Goal: Information Seeking & Learning: Learn about a topic

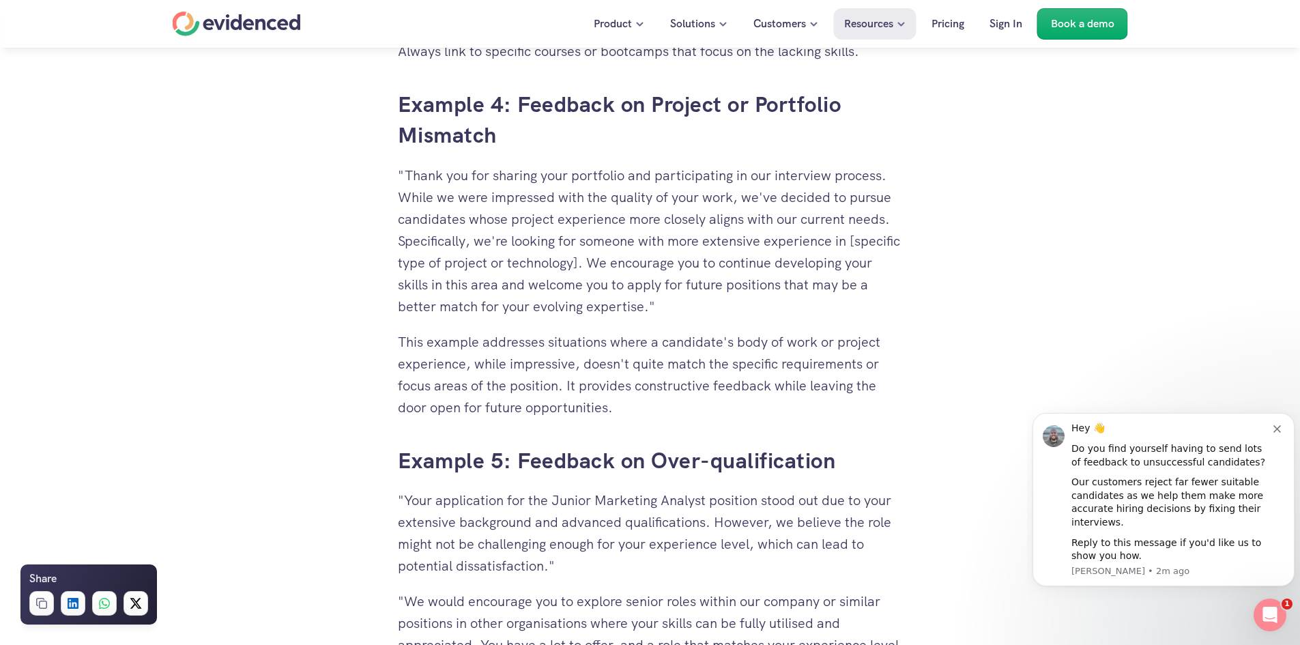
scroll to position [4230, 0]
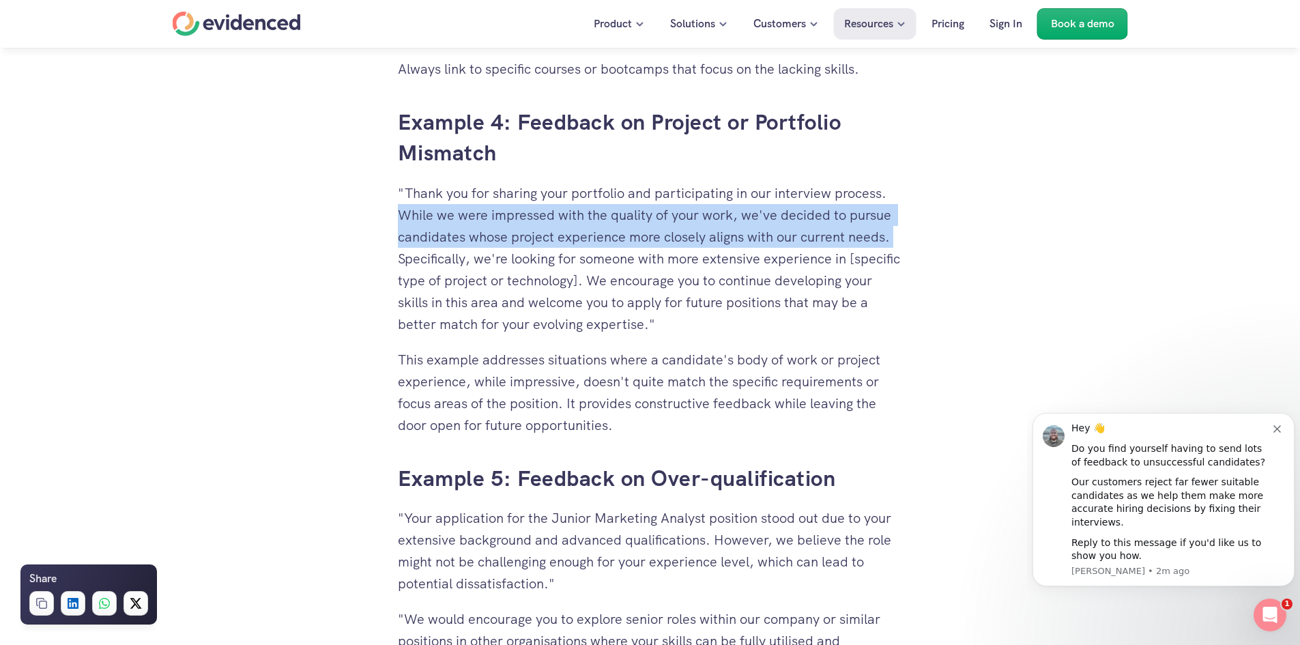
drag, startPoint x: 396, startPoint y: 210, endPoint x: 896, endPoint y: 245, distance: 500.6
copy p "While we were impressed with the quality of your work, we've decided to pursue …"
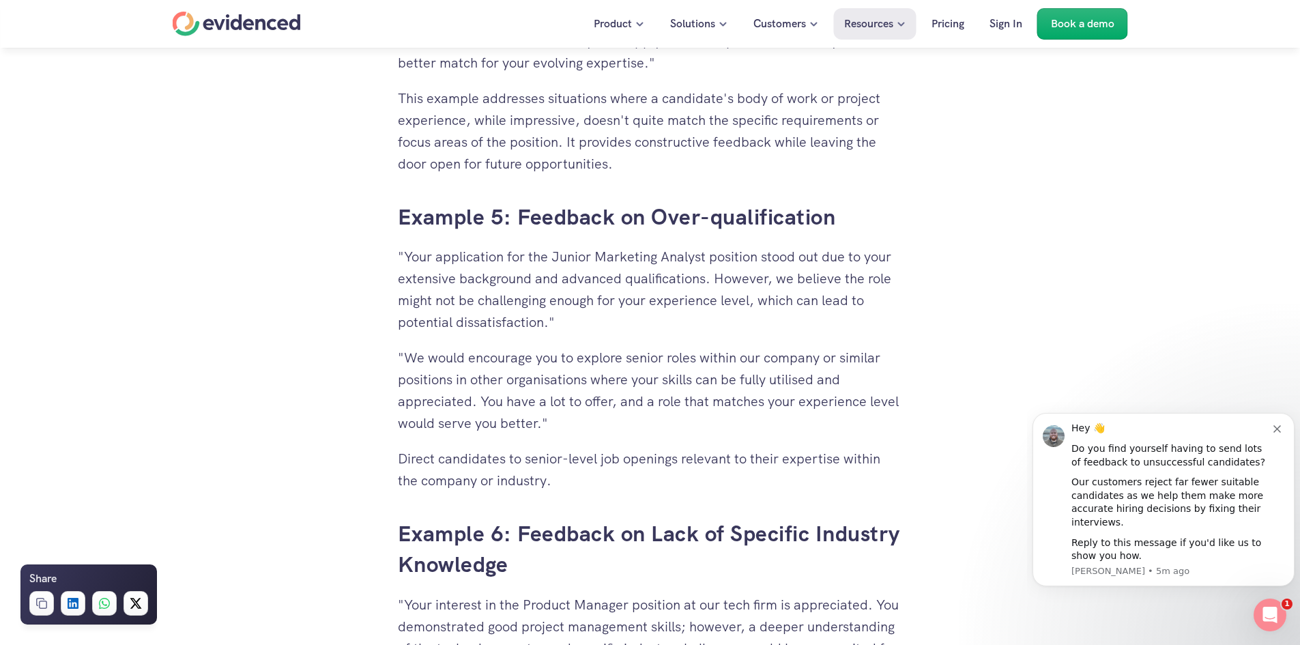
scroll to position [4435, 0]
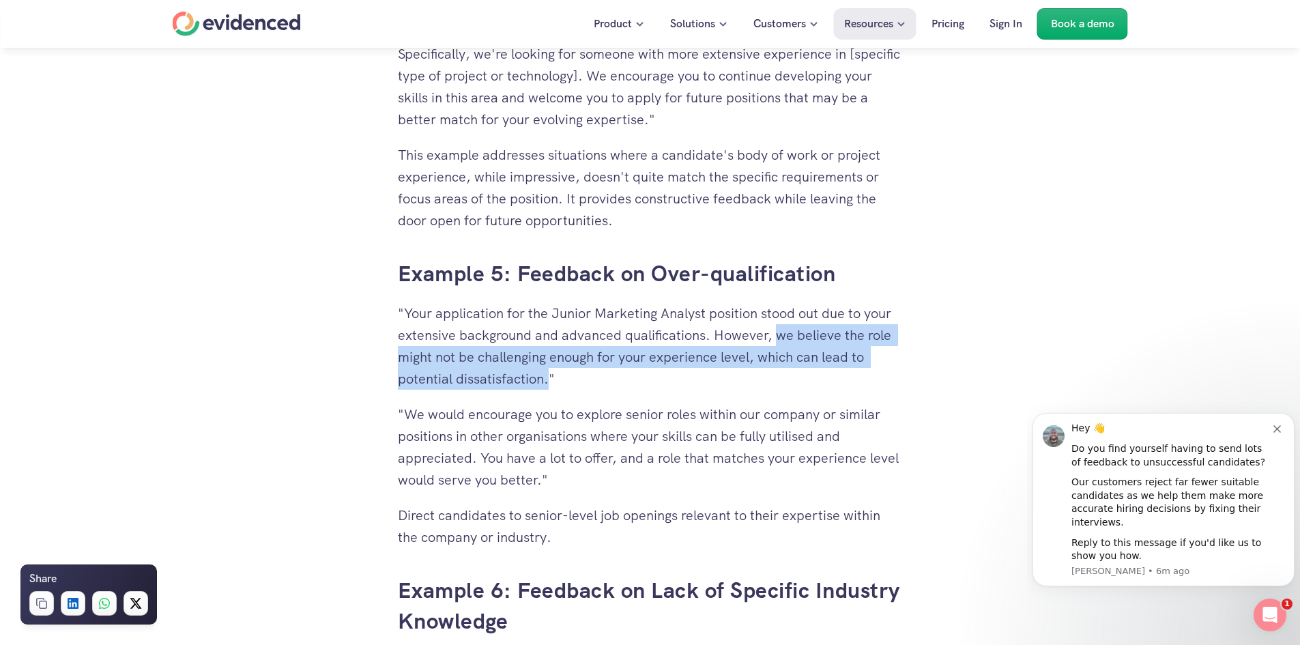
copy p "we believe the role might not be challenging enough for your experience level, …"
drag, startPoint x: 776, startPoint y: 336, endPoint x: 549, endPoint y: 376, distance: 230.6
click at [549, 376] on p ""Your application for the Junior Marketing Analyst position stood out due to yo…" at bounding box center [650, 345] width 505 height 87
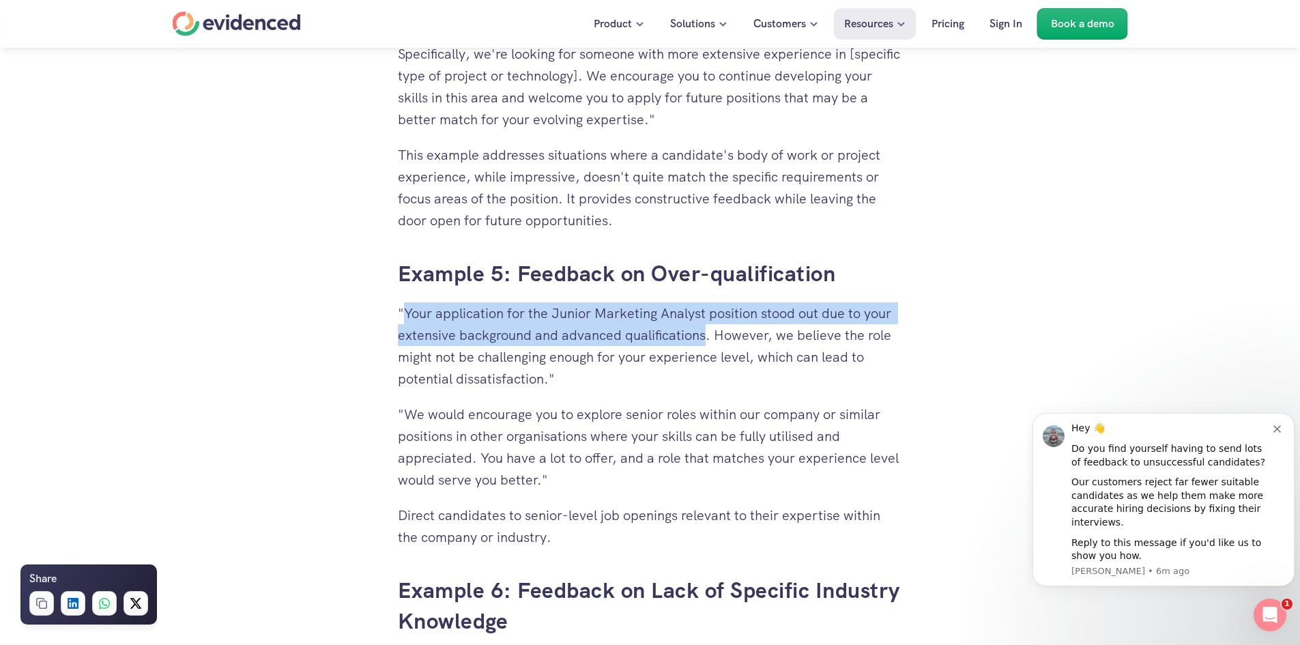
drag, startPoint x: 406, startPoint y: 313, endPoint x: 705, endPoint y: 338, distance: 299.9
click at [705, 338] on p ""Your application for the Junior Marketing Analyst position stood out due to yo…" at bounding box center [650, 345] width 505 height 87
copy p "Your application for the Junior Marketing Analyst position stood out due to you…"
